Goal: Transaction & Acquisition: Purchase product/service

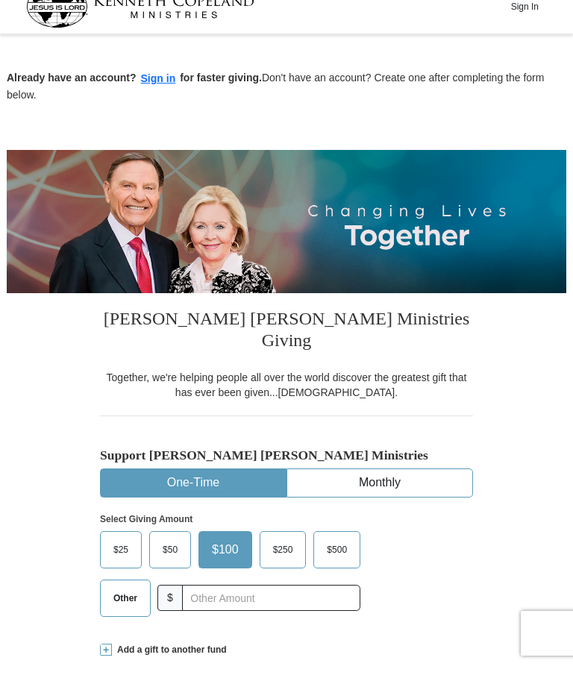
scroll to position [32, 0]
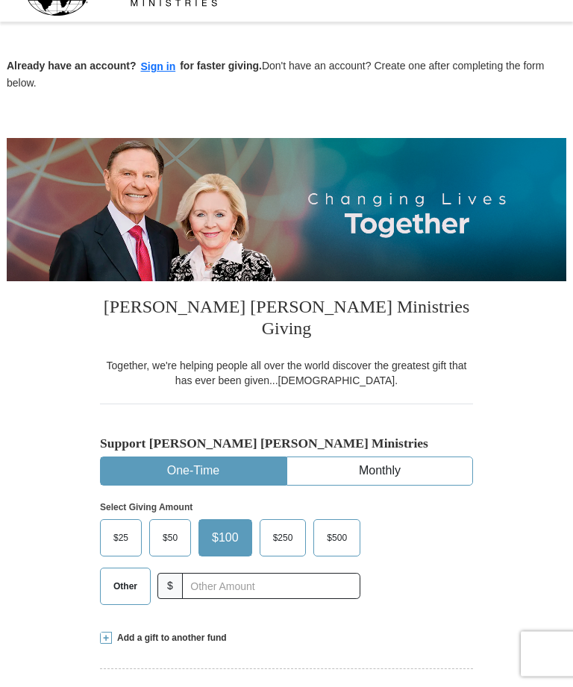
click at [116, 576] on span "Other" at bounding box center [125, 587] width 39 height 22
click at [0, 0] on input "Other" at bounding box center [0, 0] width 0 height 0
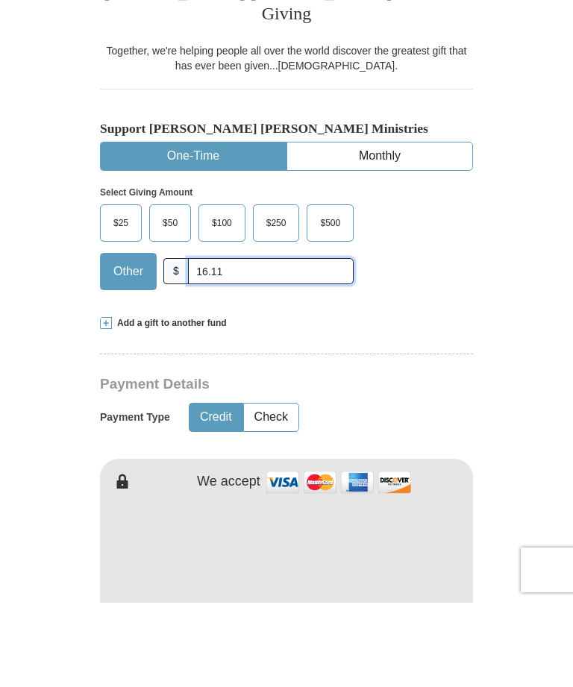
scroll to position [272, 0]
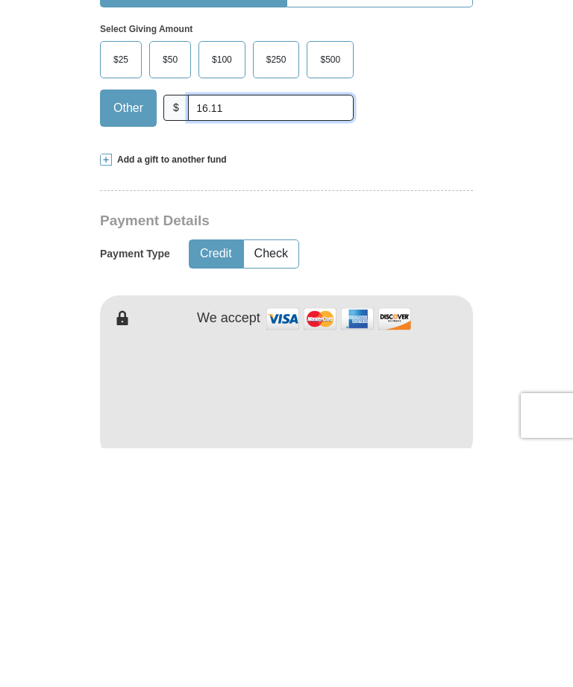
type input "16.11"
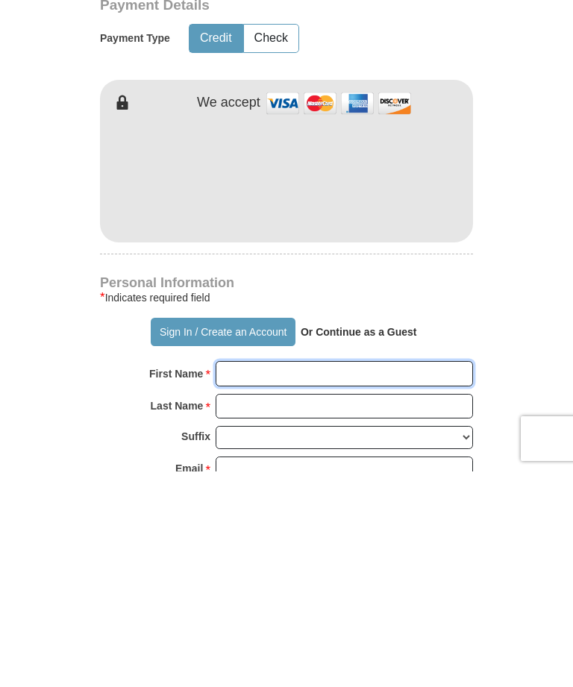
click at [455, 576] on input "First Name *" at bounding box center [343, 588] width 257 height 25
type input "[PERSON_NAME]"
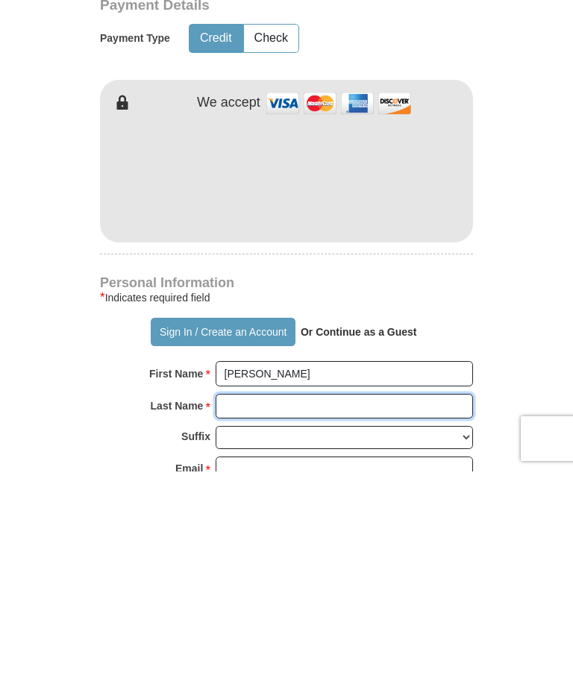
click at [339, 609] on input "Last Name *" at bounding box center [343, 621] width 257 height 25
type input "[PERSON_NAME]"
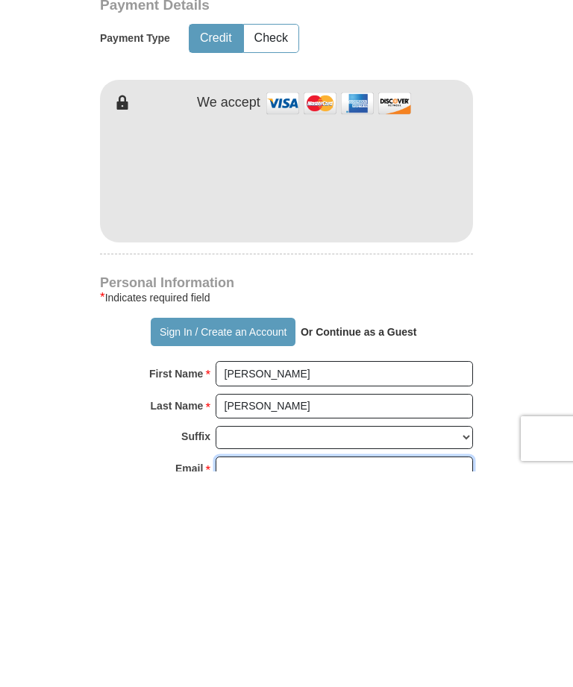
click at [358, 672] on input "Email *" at bounding box center [343, 684] width 257 height 25
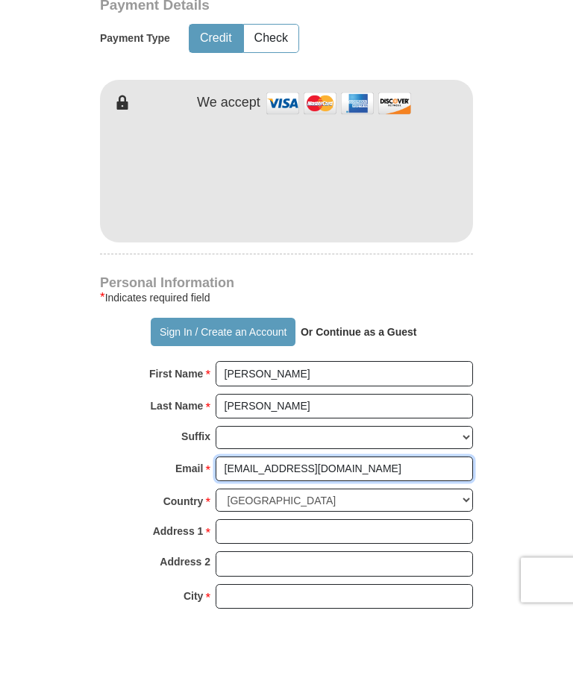
scroll to position [652, 0]
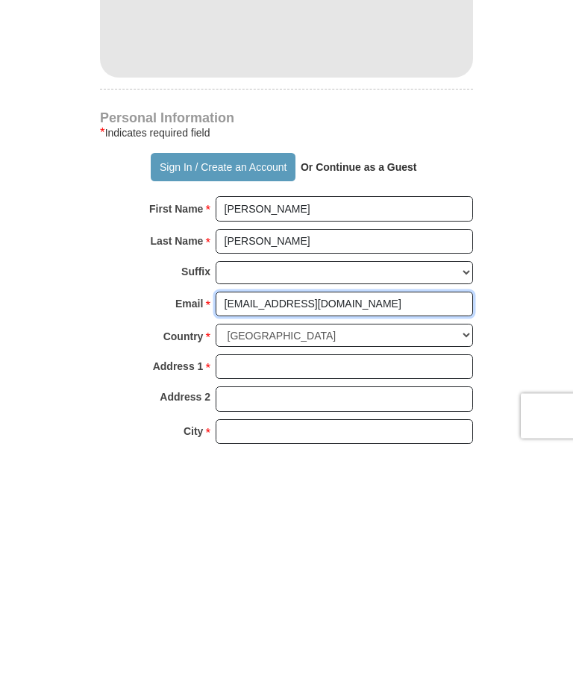
type input "[EMAIL_ADDRESS][DOMAIN_NAME]"
click at [365, 593] on input "Address 1 *" at bounding box center [343, 605] width 257 height 25
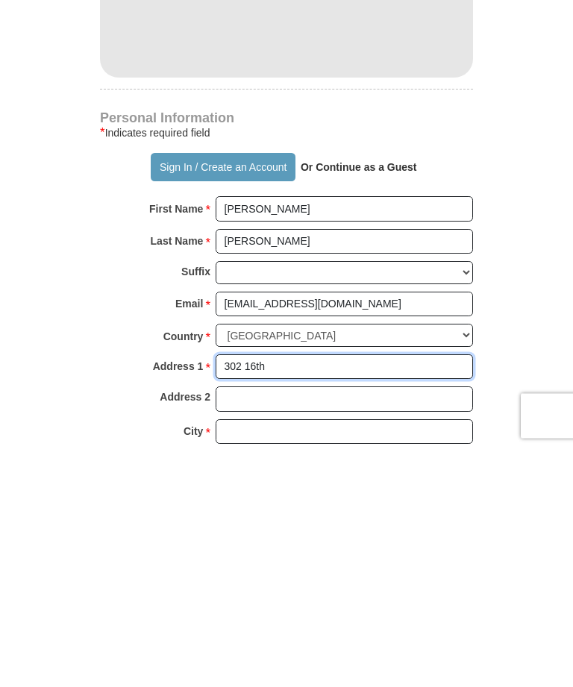
type input "302 16th"
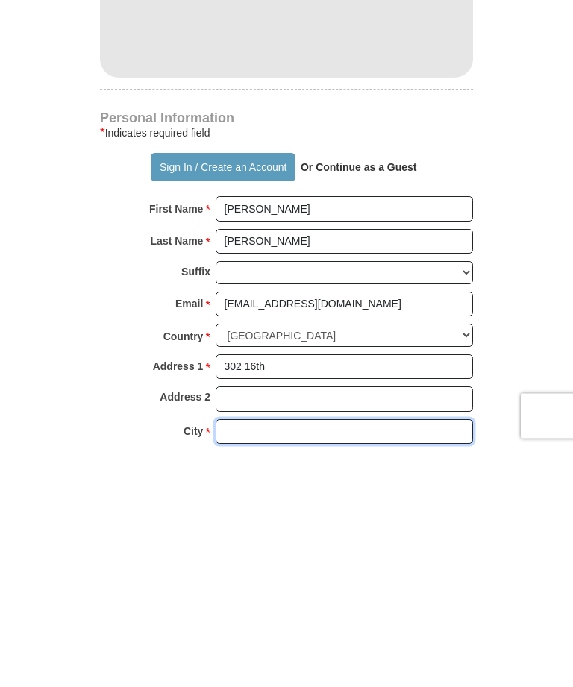
click at [333, 658] on input "City *" at bounding box center [343, 670] width 257 height 25
type input "Hempstead"
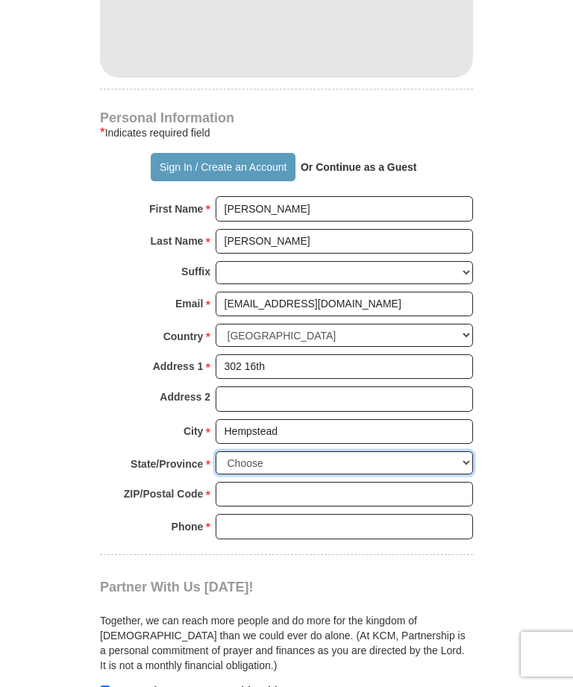
select select "[GEOGRAPHIC_DATA]"
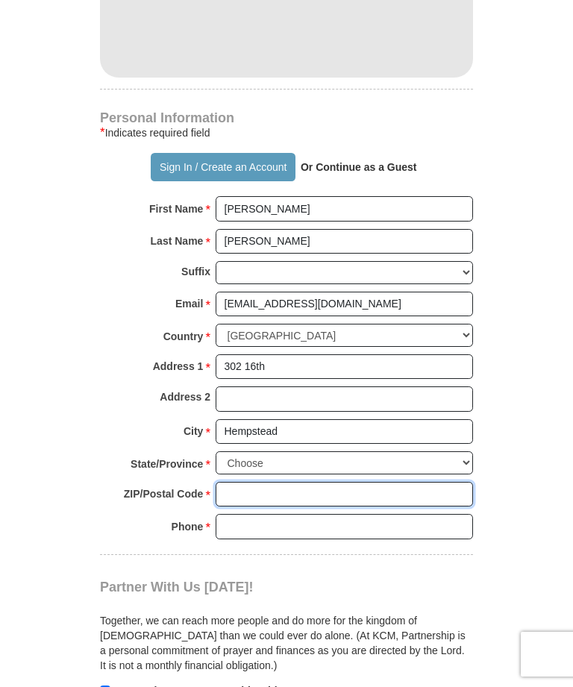
click at [356, 482] on input "ZIP/Postal Code *" at bounding box center [343, 494] width 257 height 25
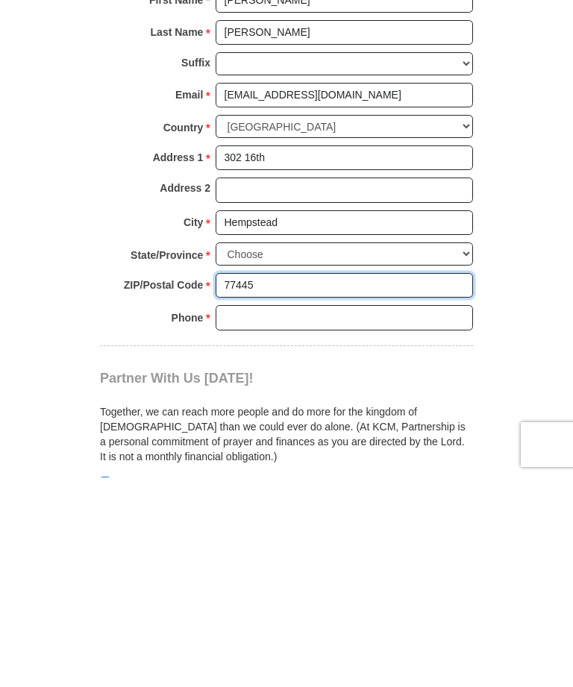
type input "77445"
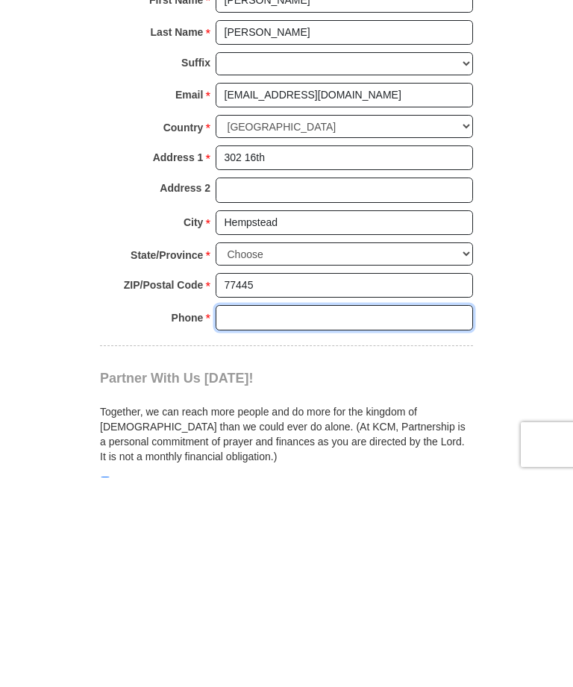
click at [344, 514] on input "Phone * *" at bounding box center [343, 526] width 257 height 25
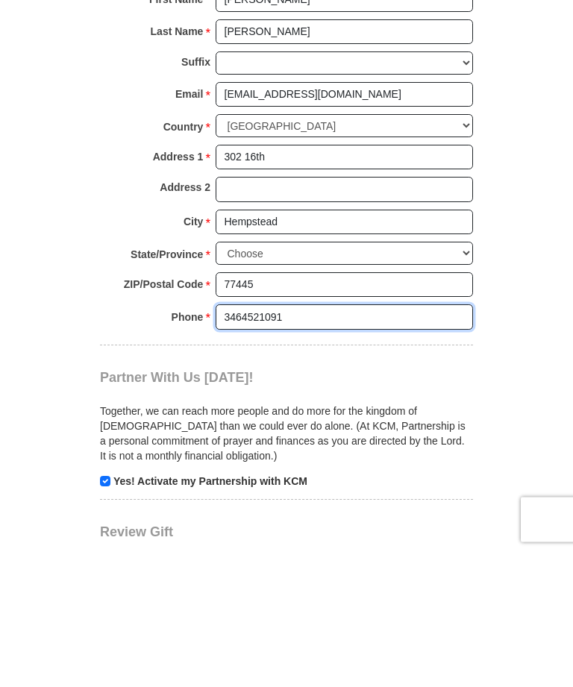
scroll to position [1049, 0]
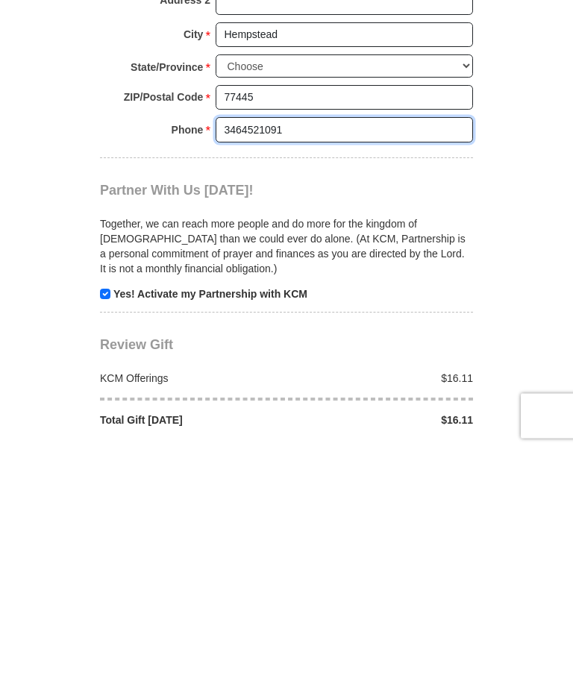
type input "3464521091"
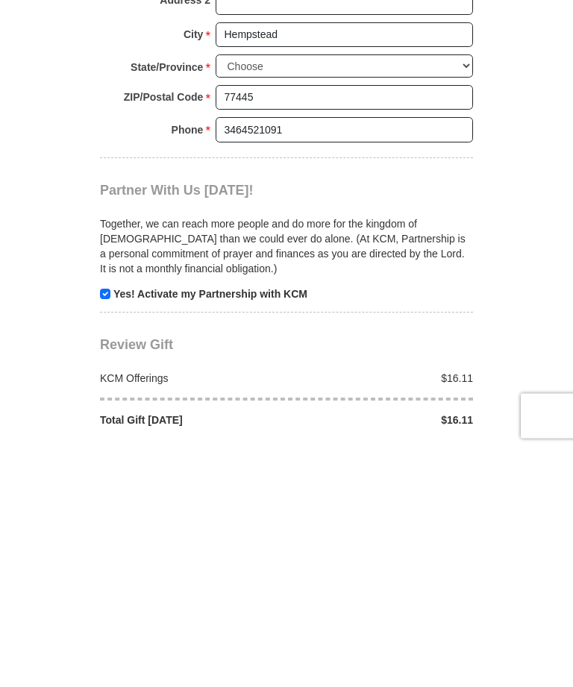
click at [108, 527] on input "checkbox" at bounding box center [105, 532] width 10 height 10
checkbox input "false"
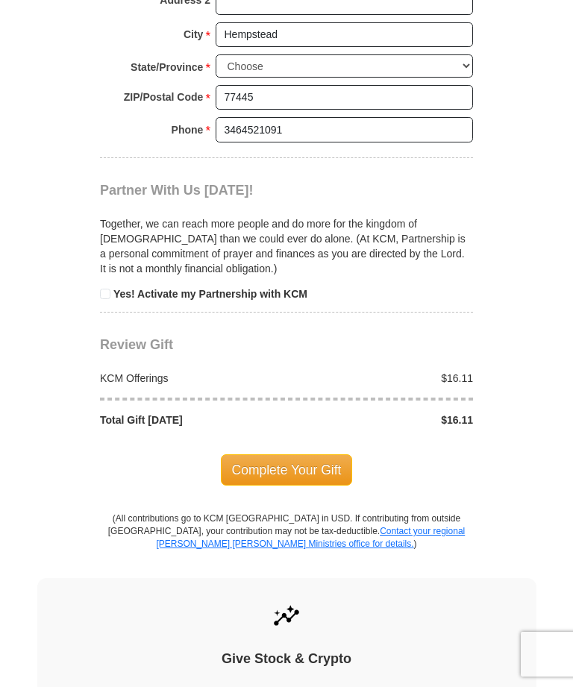
click at [324, 454] on span "Complete Your Gift" at bounding box center [287, 469] width 132 height 31
